Goal: Task Accomplishment & Management: Manage account settings

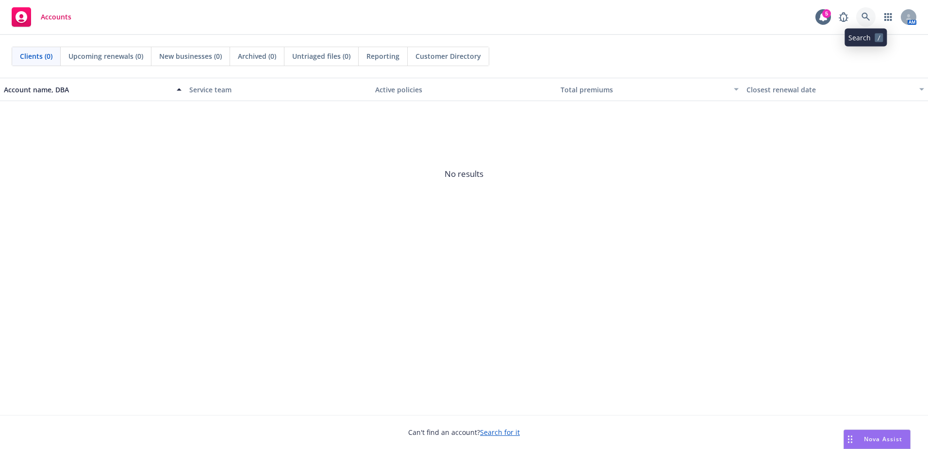
click at [864, 17] on icon at bounding box center [866, 17] width 8 height 8
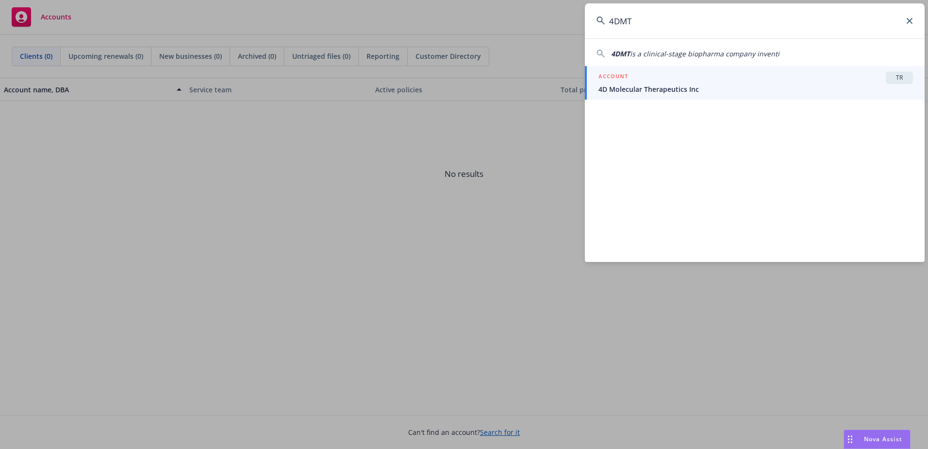
type input "4DMT"
click at [650, 86] on span "4D Molecular Therapeutics Inc" at bounding box center [756, 89] width 315 height 10
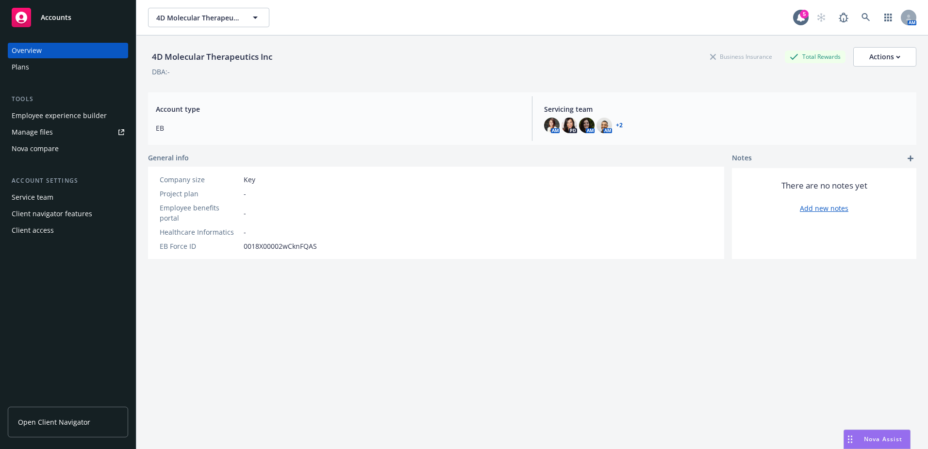
click at [28, 230] on div "Client access" at bounding box center [33, 230] width 42 height 16
